Goal: Navigation & Orientation: Find specific page/section

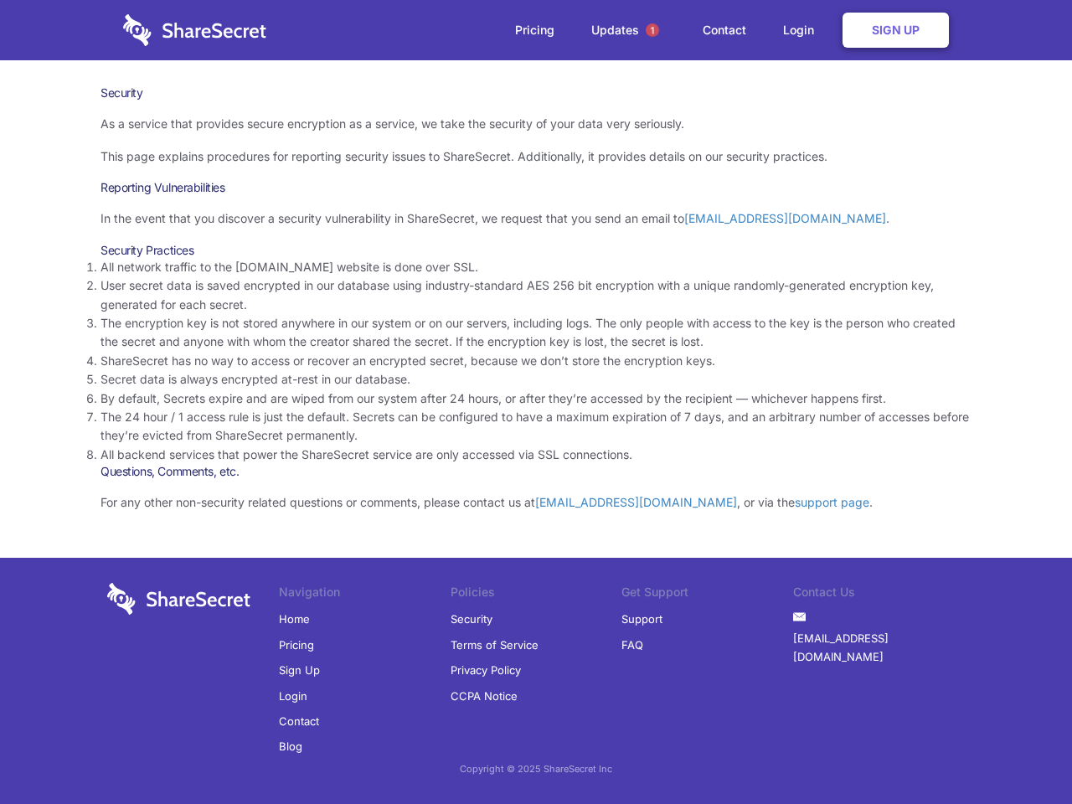
click at [536, 402] on li "By default, Secrets expire and are wiped from our system after 24 hours, or aft…" at bounding box center [535, 398] width 871 height 18
click at [652, 30] on span "1" at bounding box center [652, 29] width 13 height 13
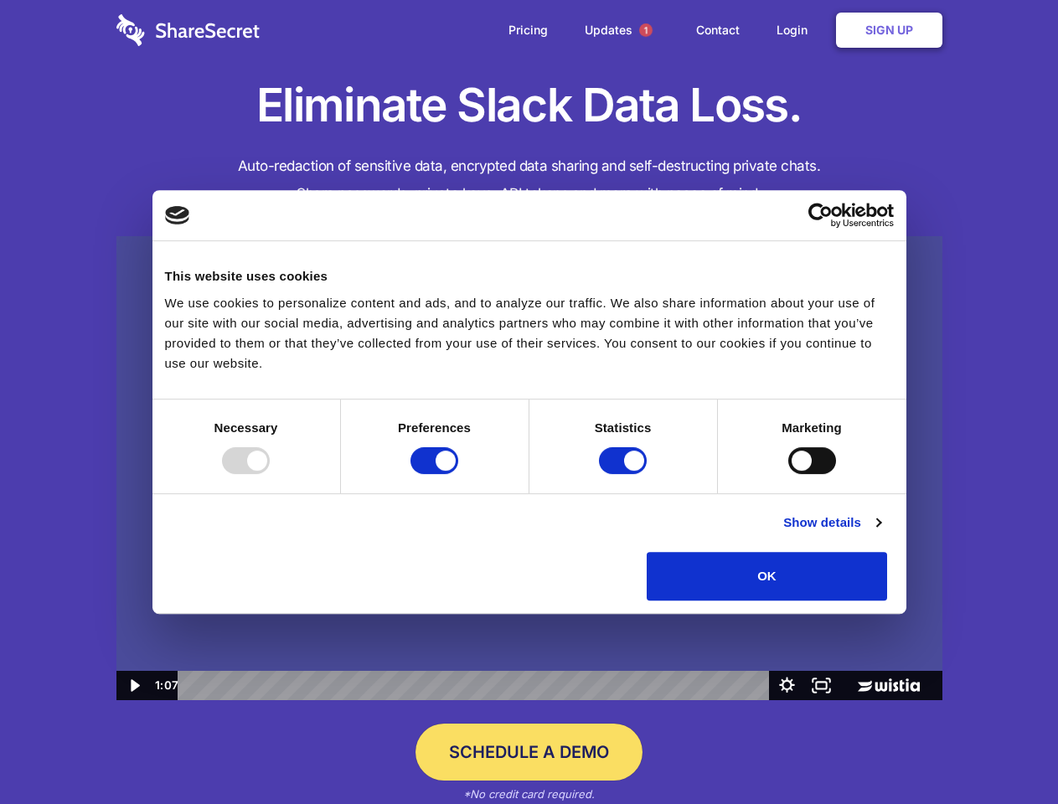
click at [528, 402] on img at bounding box center [529, 468] width 826 height 465
click at [270, 474] on div at bounding box center [246, 460] width 48 height 27
click at [458, 474] on input "Preferences" at bounding box center [434, 460] width 48 height 27
checkbox input "false"
click at [625, 474] on input "Statistics" at bounding box center [623, 460] width 48 height 27
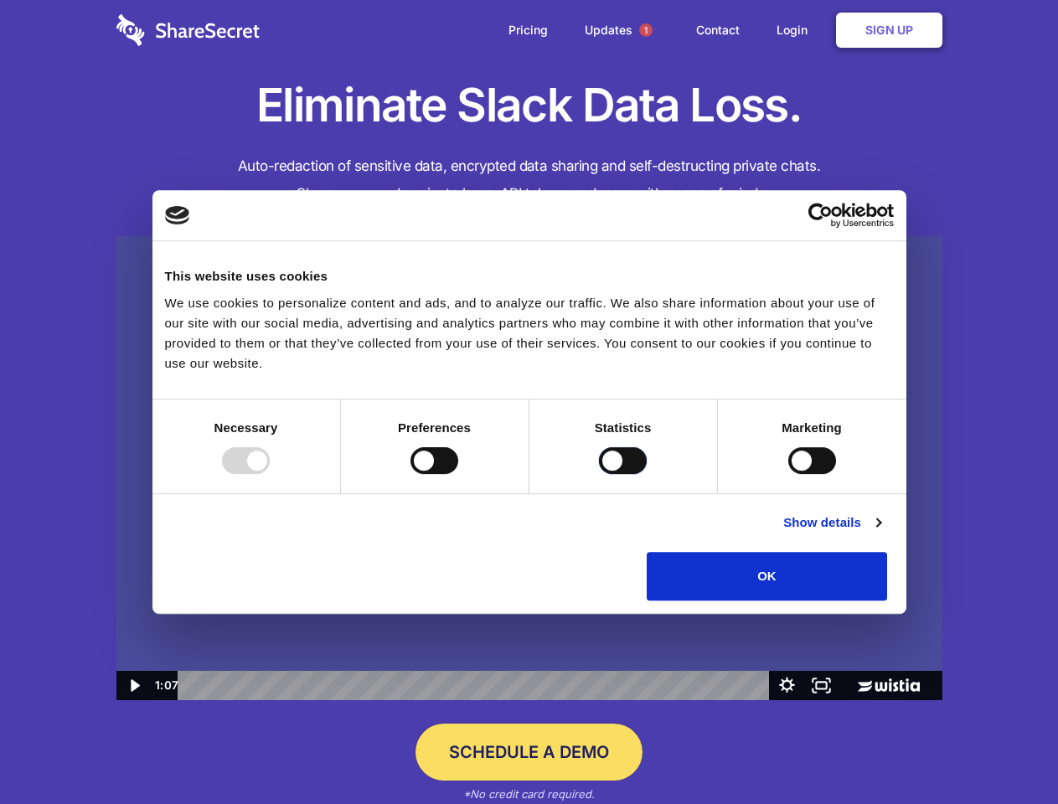
checkbox input "false"
click at [788, 474] on input "Marketing" at bounding box center [812, 460] width 48 height 27
checkbox input "true"
click at [880, 533] on link "Show details" at bounding box center [831, 522] width 97 height 20
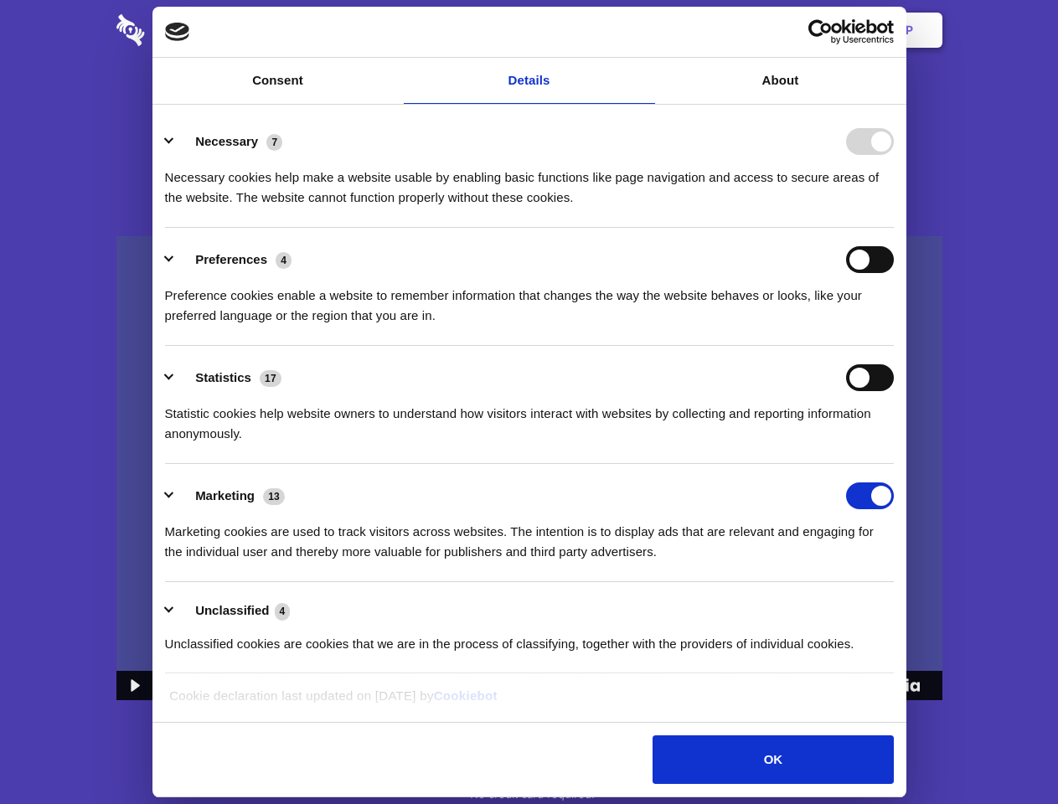
click at [893, 228] on li "Necessary 7 Necessary cookies help make a website usable by enabling basic func…" at bounding box center [529, 169] width 728 height 118
click at [645, 30] on span "1" at bounding box center [645, 29] width 13 height 13
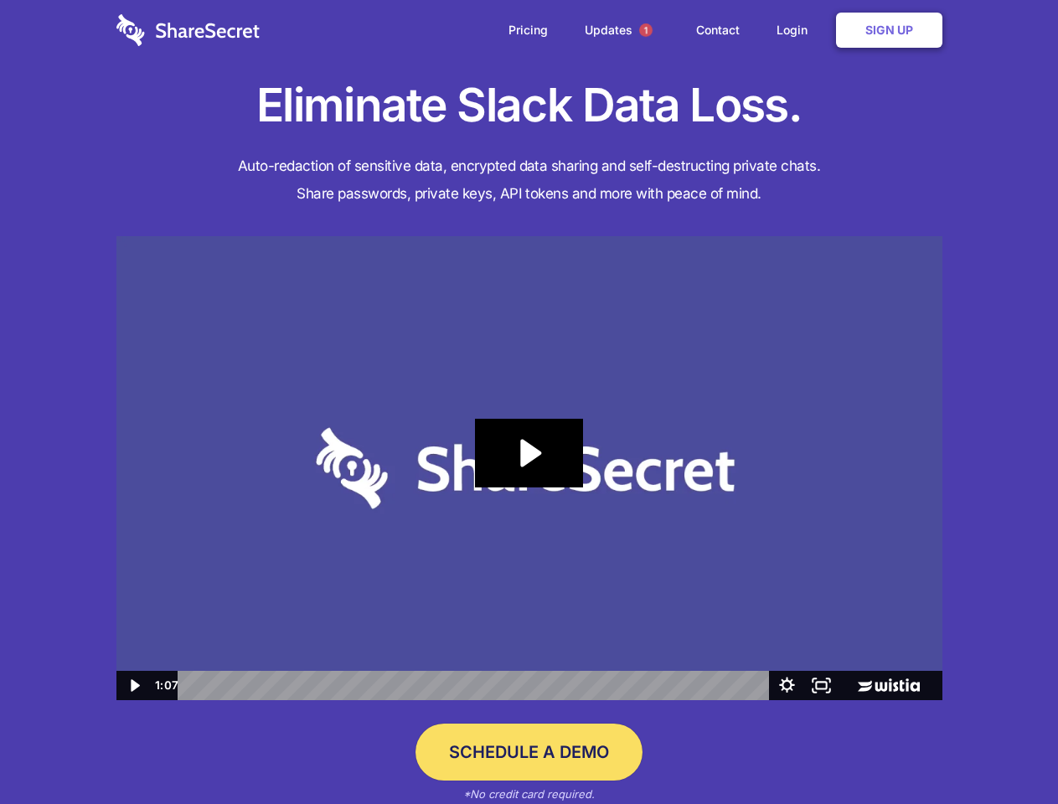
click at [529, 468] on icon "Play Video: Sharesecret Slack Extension" at bounding box center [528, 453] width 107 height 69
